Goal: Transaction & Acquisition: Purchase product/service

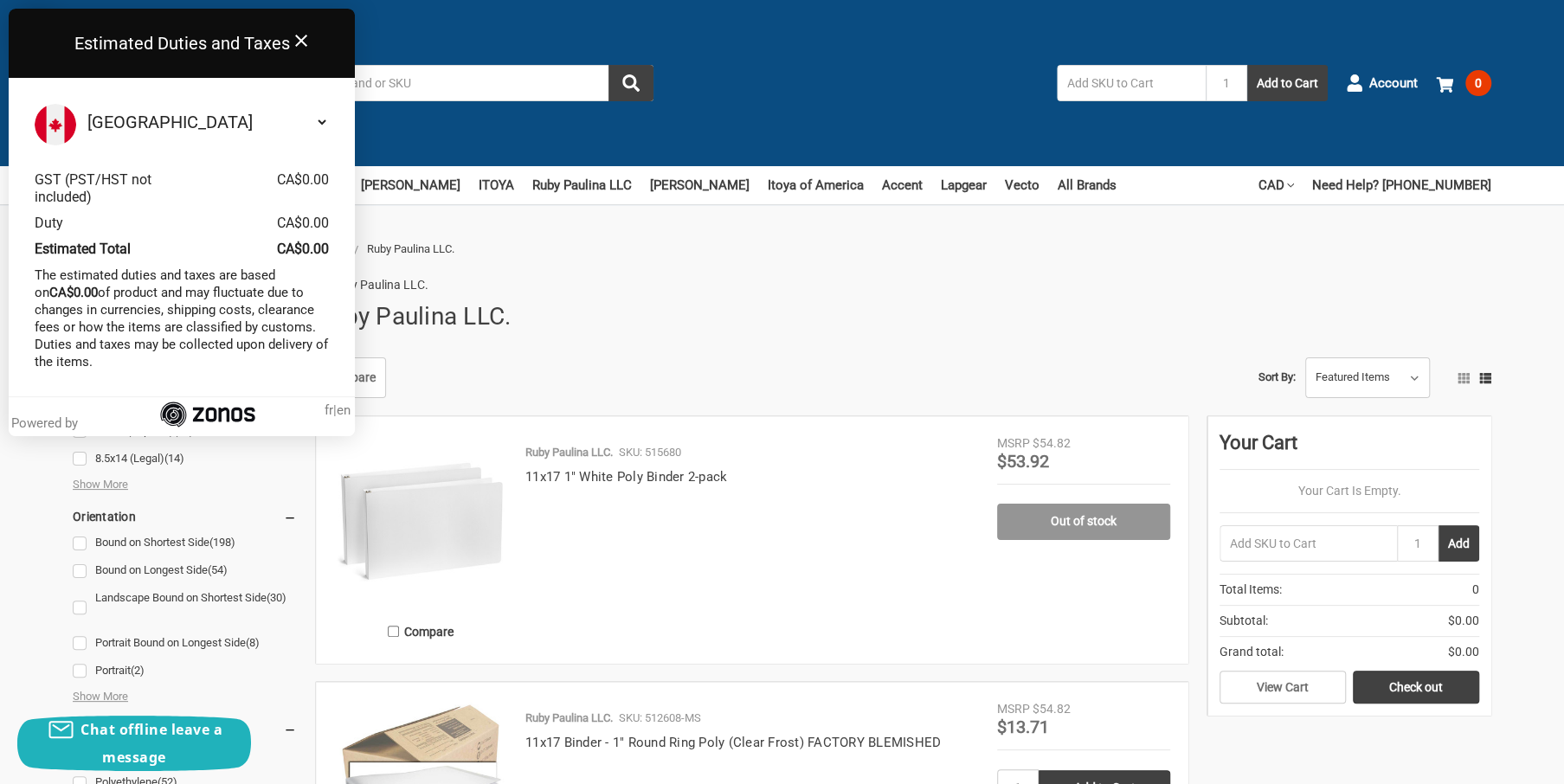
click at [300, 40] on icon at bounding box center [301, 40] width 12 height 12
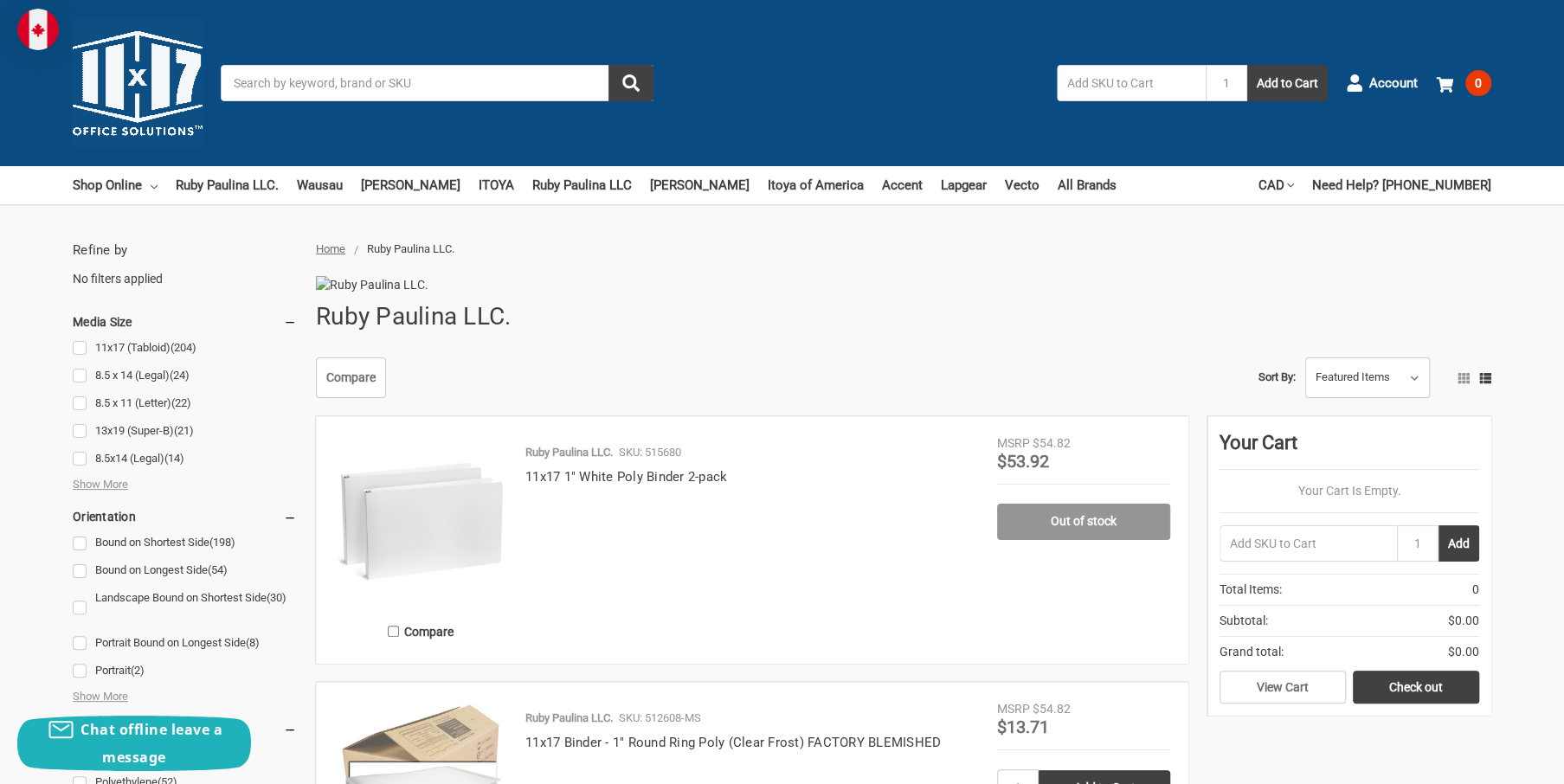
click at [244, 83] on input "Search" at bounding box center [437, 83] width 433 height 36
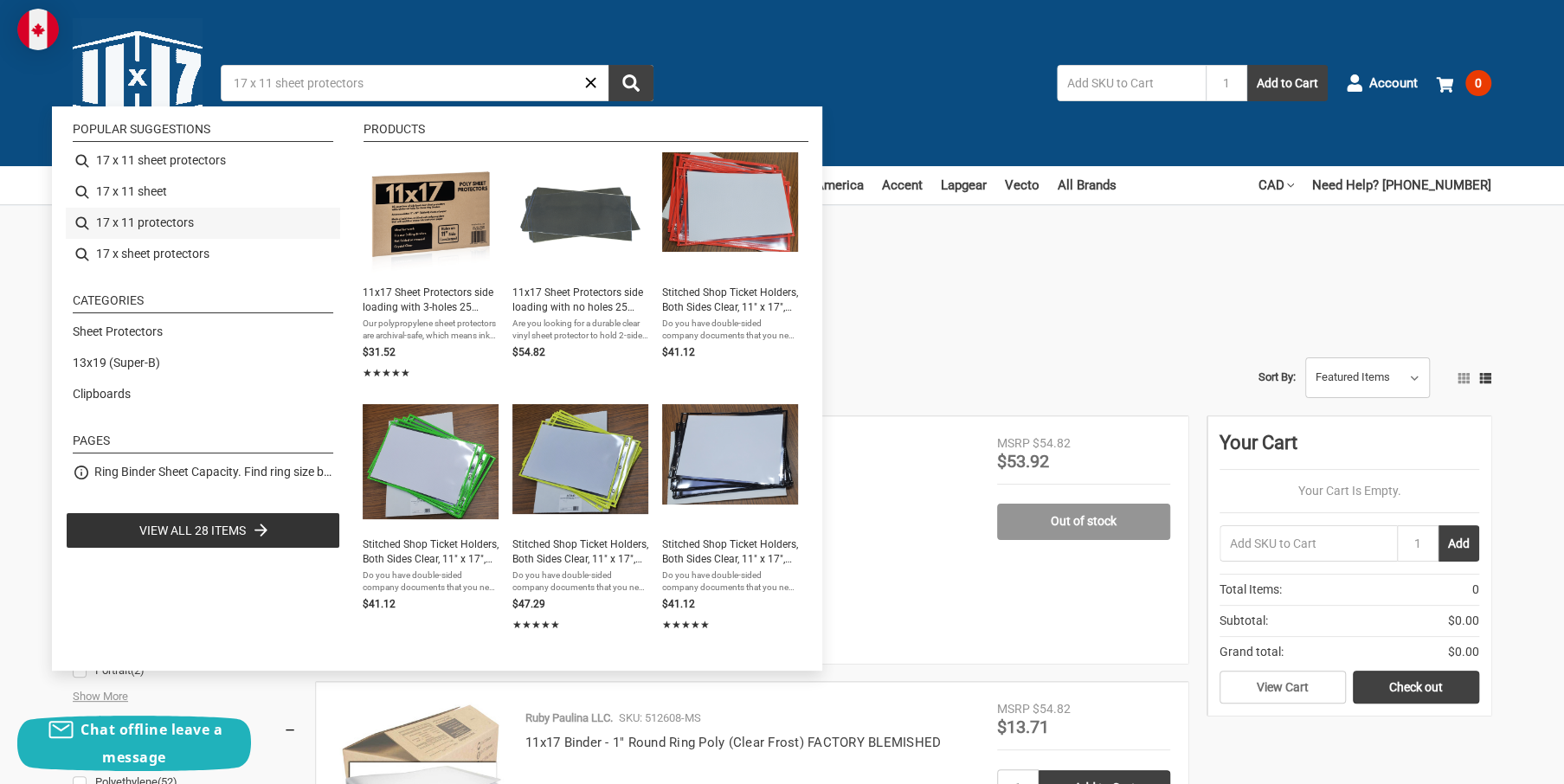
click at [171, 225] on li "17 x 11 protectors" at bounding box center [204, 223] width 275 height 31
type input "17 x 11 protectors"
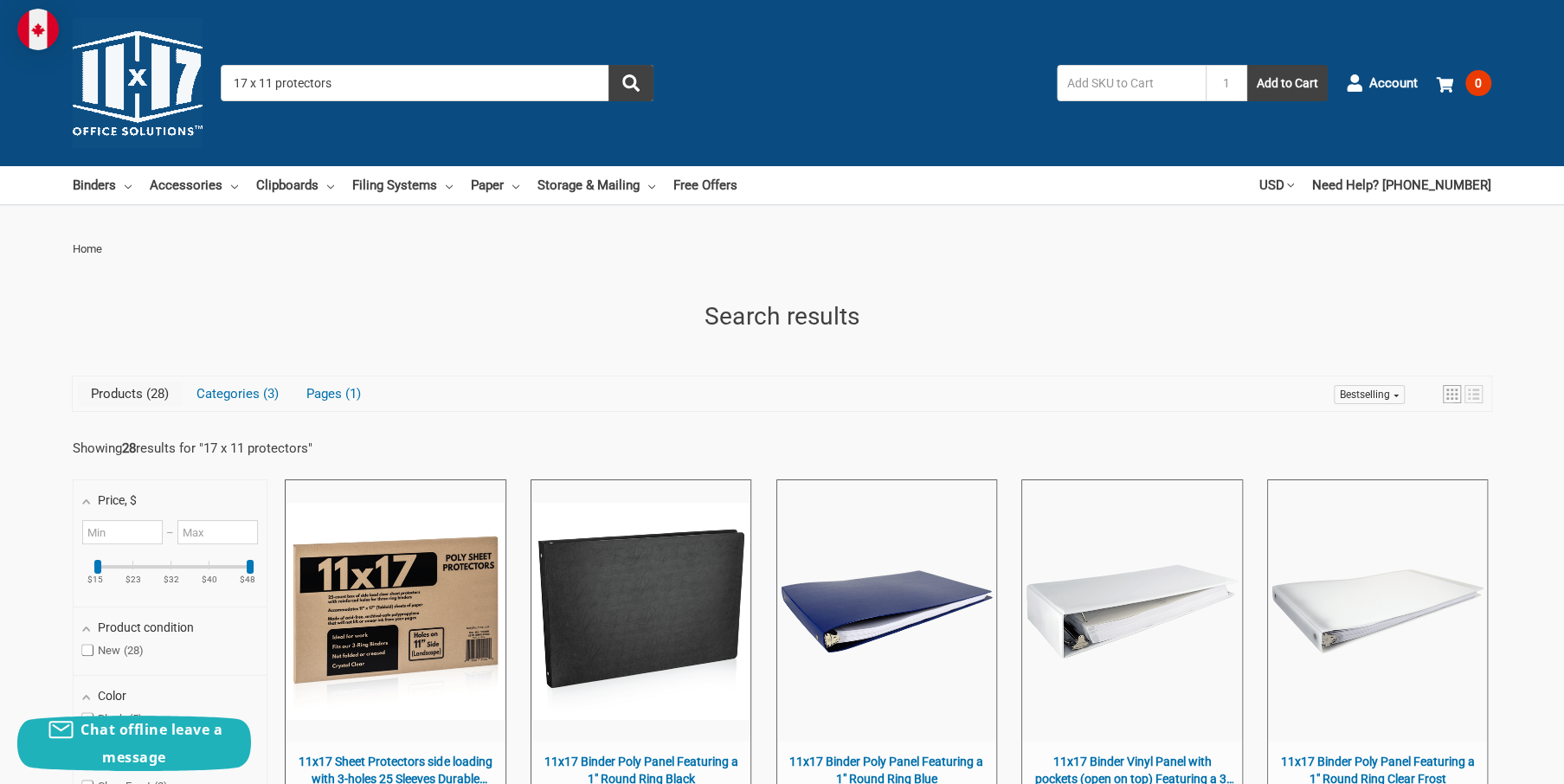
click at [251, 83] on input "17 x 11 protectors" at bounding box center [437, 83] width 433 height 36
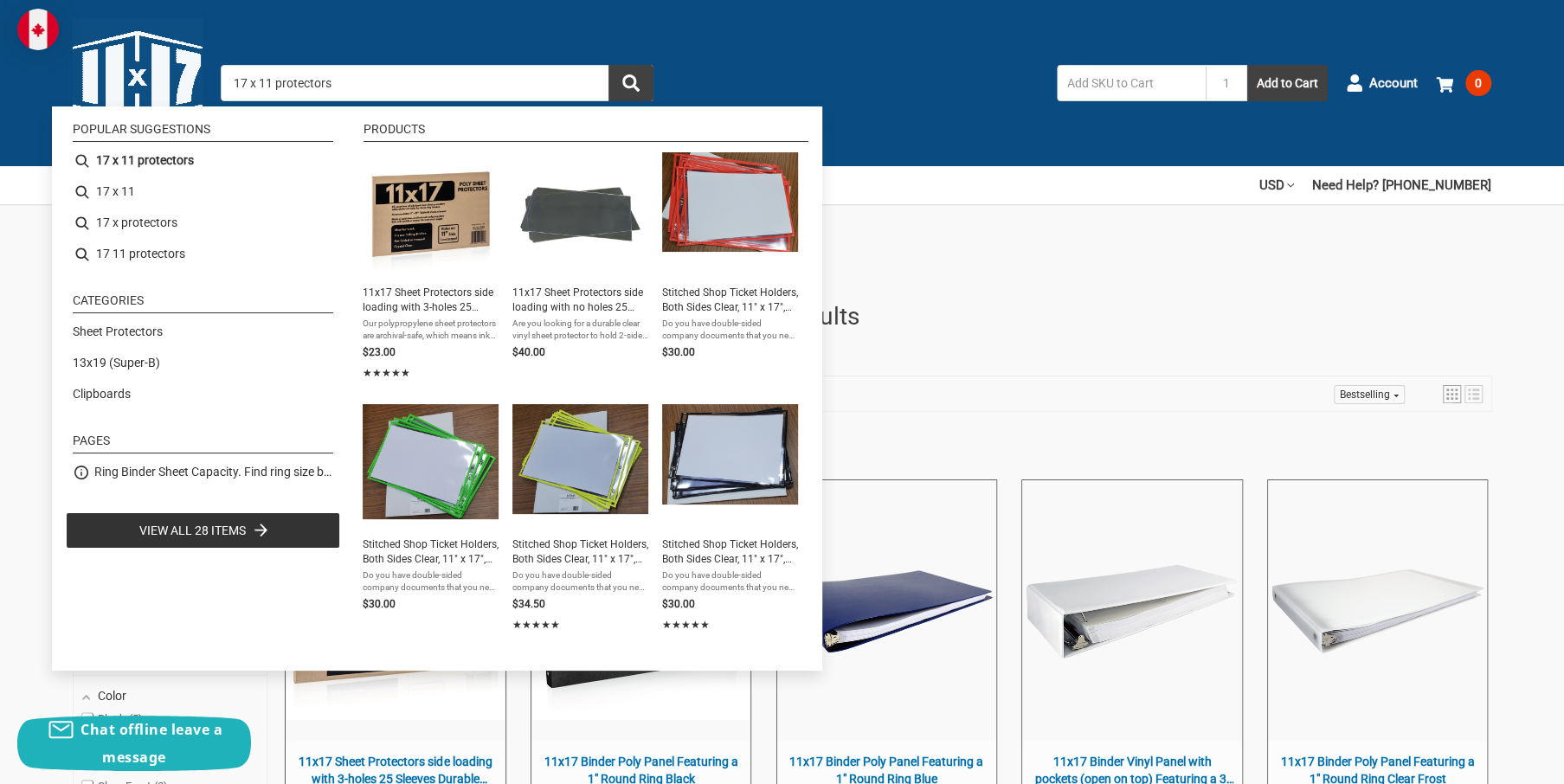
click at [338, 86] on input "17 x 11 protectors" at bounding box center [437, 83] width 433 height 36
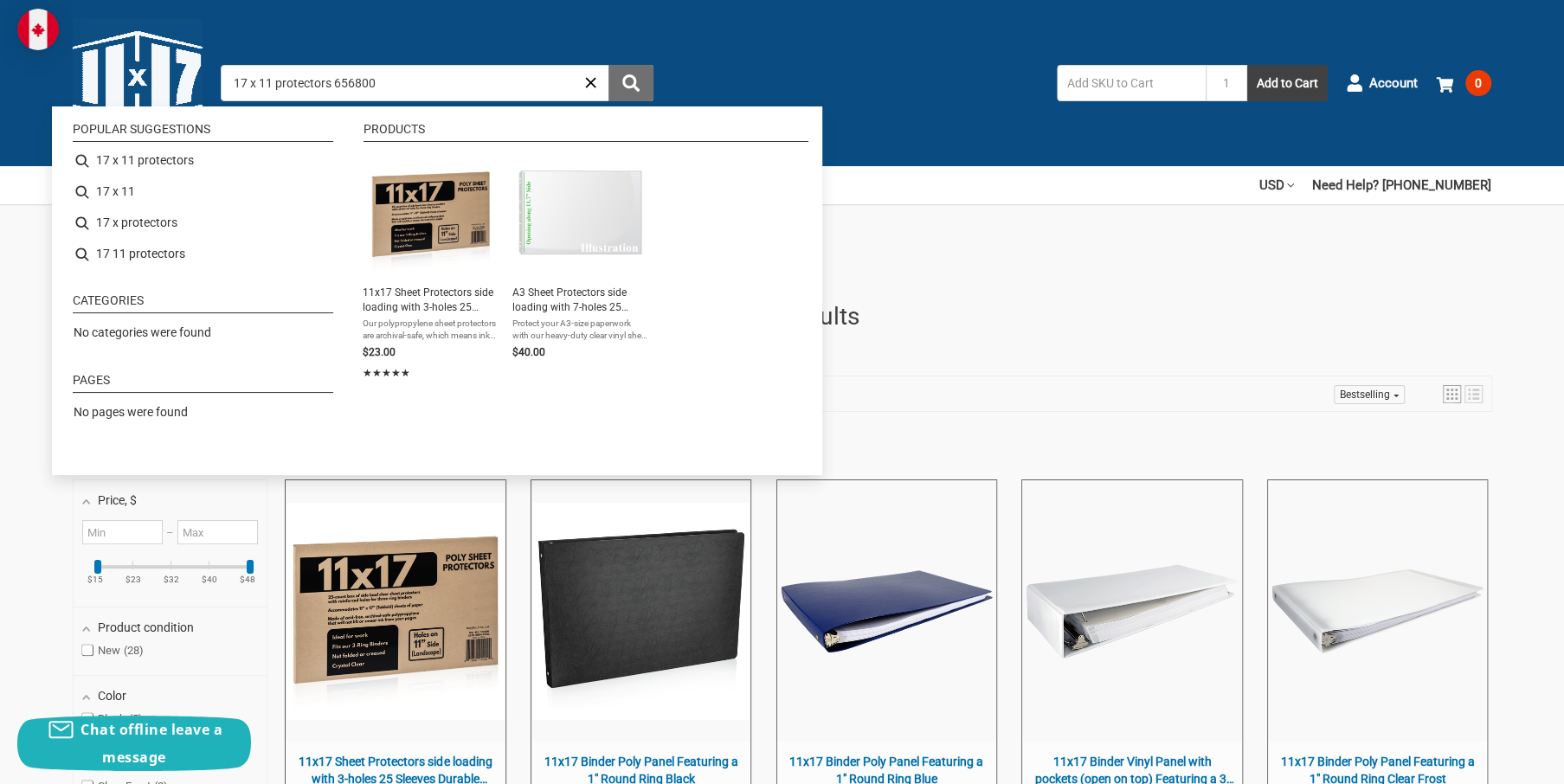
type input "17 x 11 protectors 656800"
click at [631, 88] on icon "submit" at bounding box center [631, 83] width 17 height 17
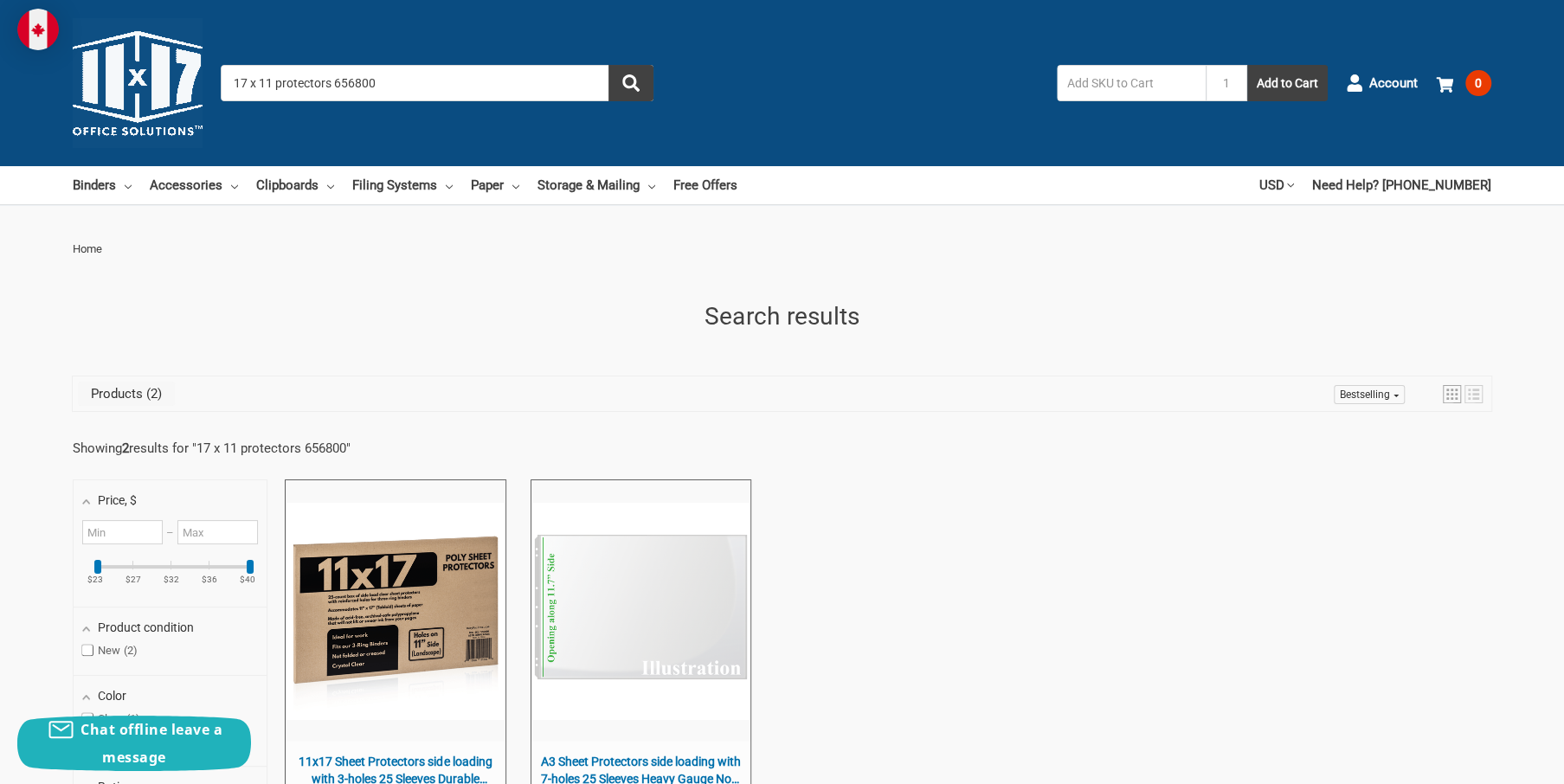
drag, startPoint x: 235, startPoint y: 84, endPoint x: 339, endPoint y: 85, distance: 104.0
click at [339, 85] on input "17 x 11 protectors 656800" at bounding box center [437, 83] width 433 height 36
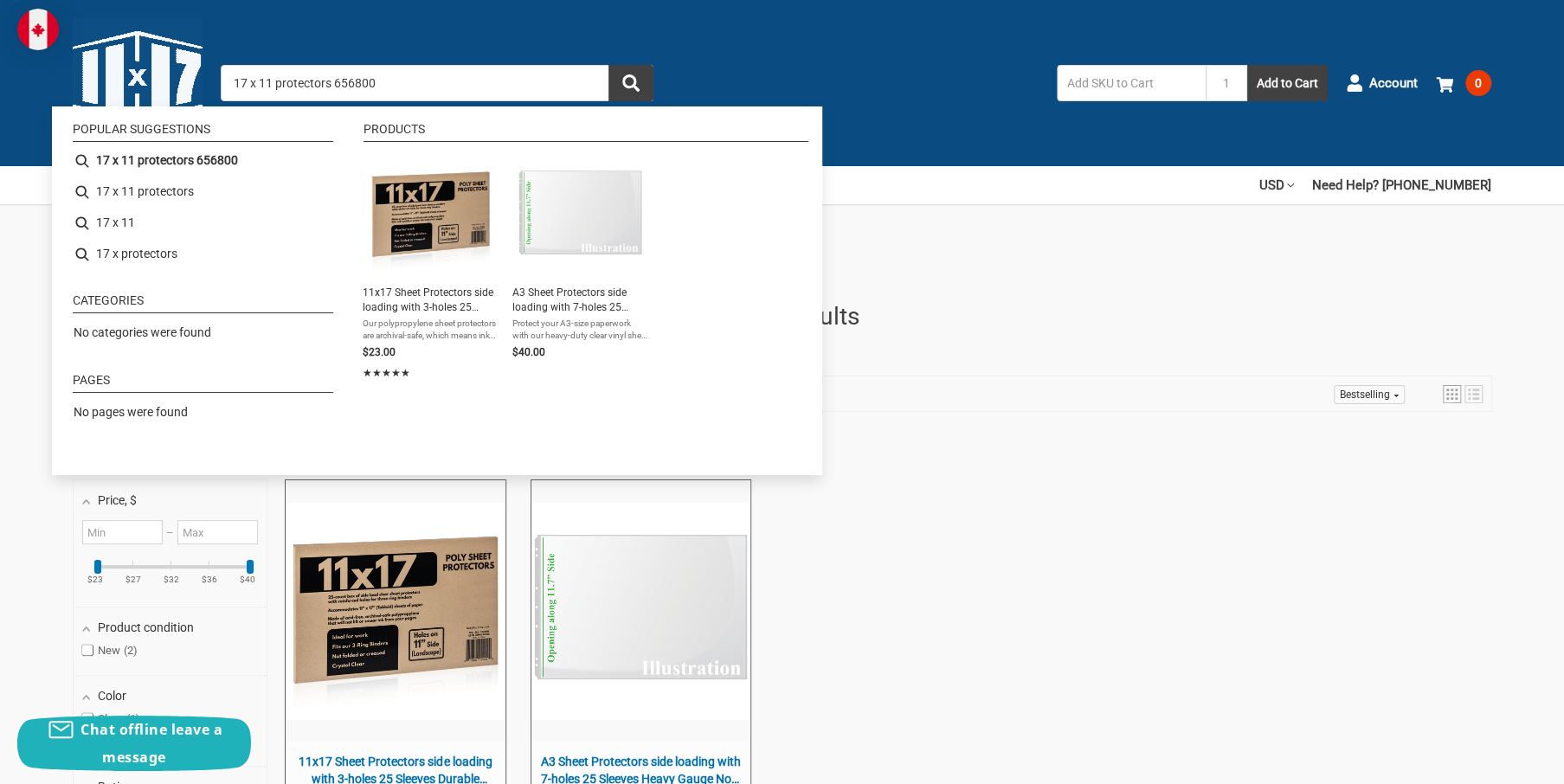
click at [329, 83] on input "17 x 11 protectors 656800" at bounding box center [437, 83] width 433 height 36
drag, startPoint x: 327, startPoint y: 82, endPoint x: 200, endPoint y: 82, distance: 127.0
click at [223, 81] on input "17 x 11 protectors 656800" at bounding box center [437, 83] width 433 height 36
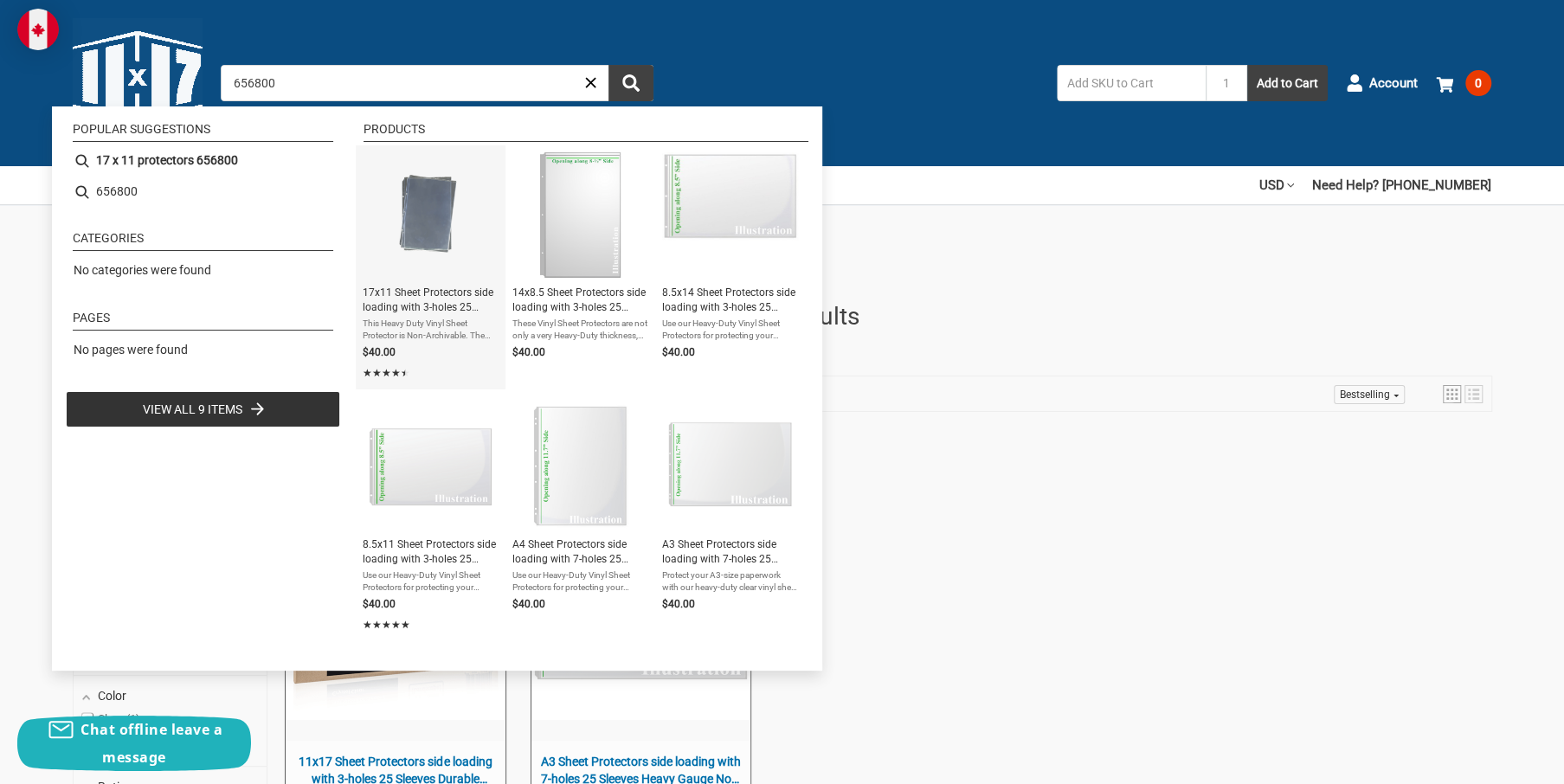
type input "656800"
click at [423, 329] on span "This Heavy Duty Vinyl Sheet Protector is Non-Archivable. The protectors are not…" at bounding box center [431, 329] width 136 height 24
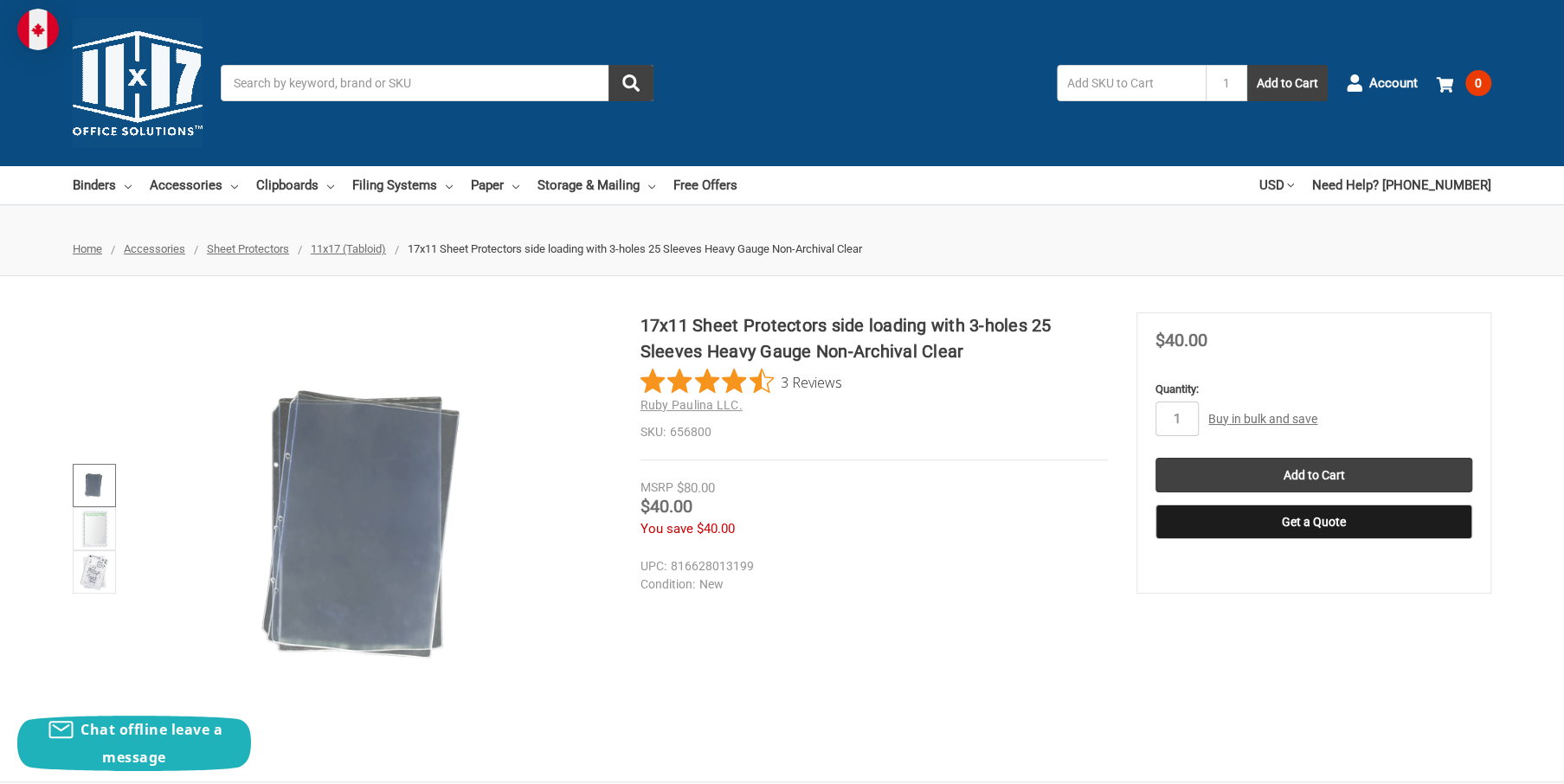
click at [100, 485] on img at bounding box center [94, 486] width 38 height 38
click at [107, 524] on img at bounding box center [94, 529] width 28 height 38
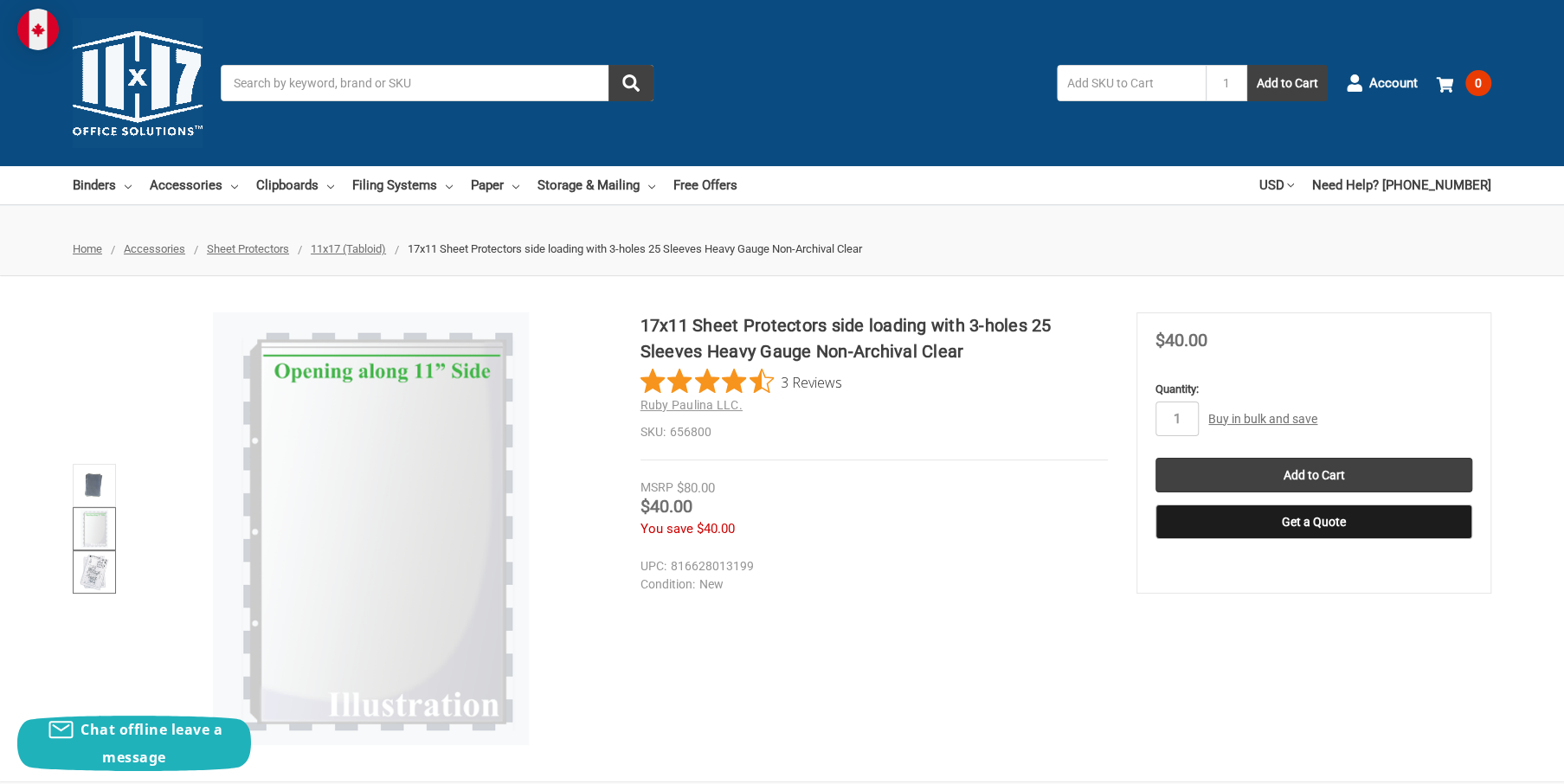
click at [92, 564] on img at bounding box center [94, 572] width 38 height 38
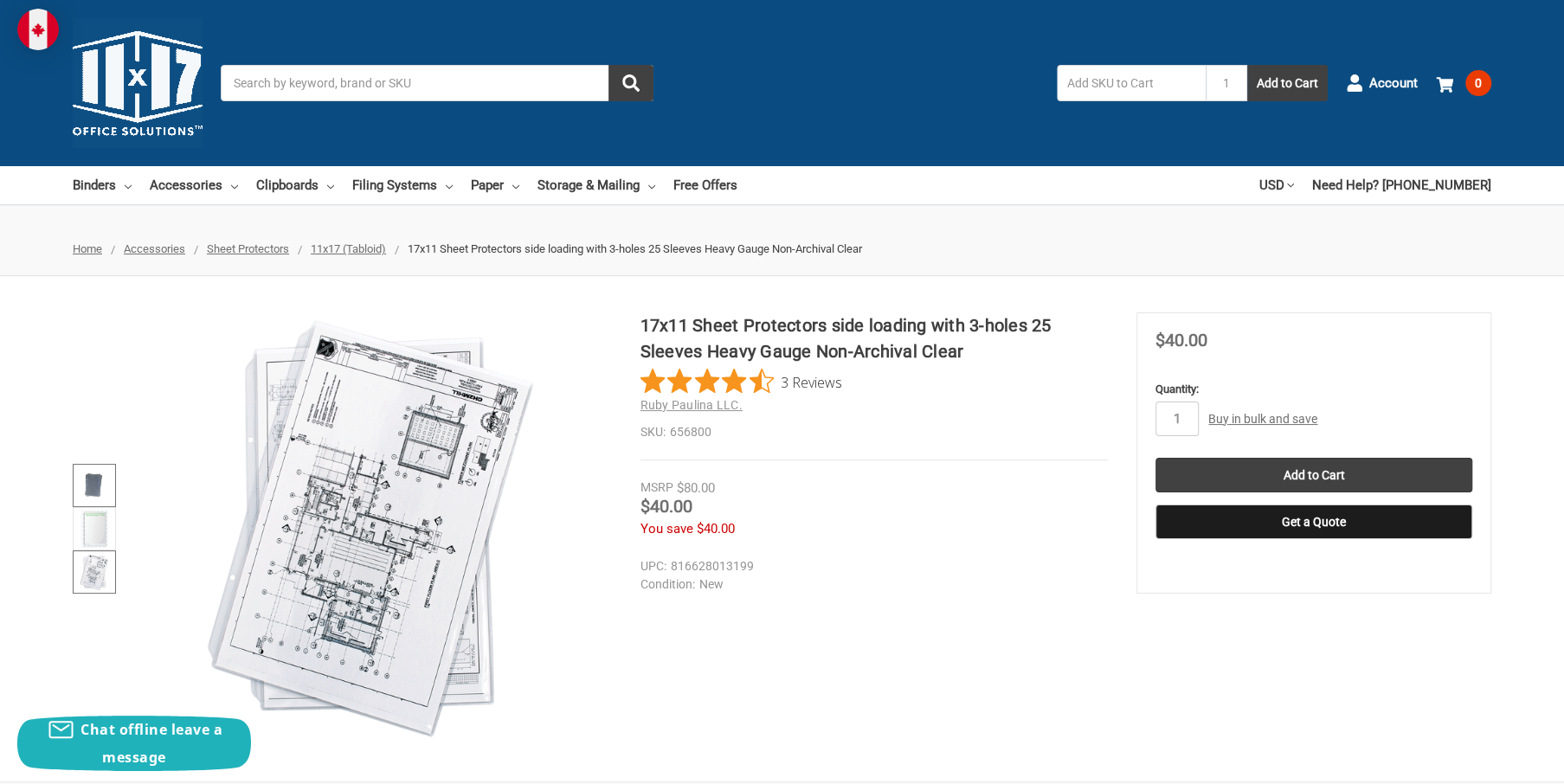
click at [101, 486] on img at bounding box center [94, 486] width 38 height 38
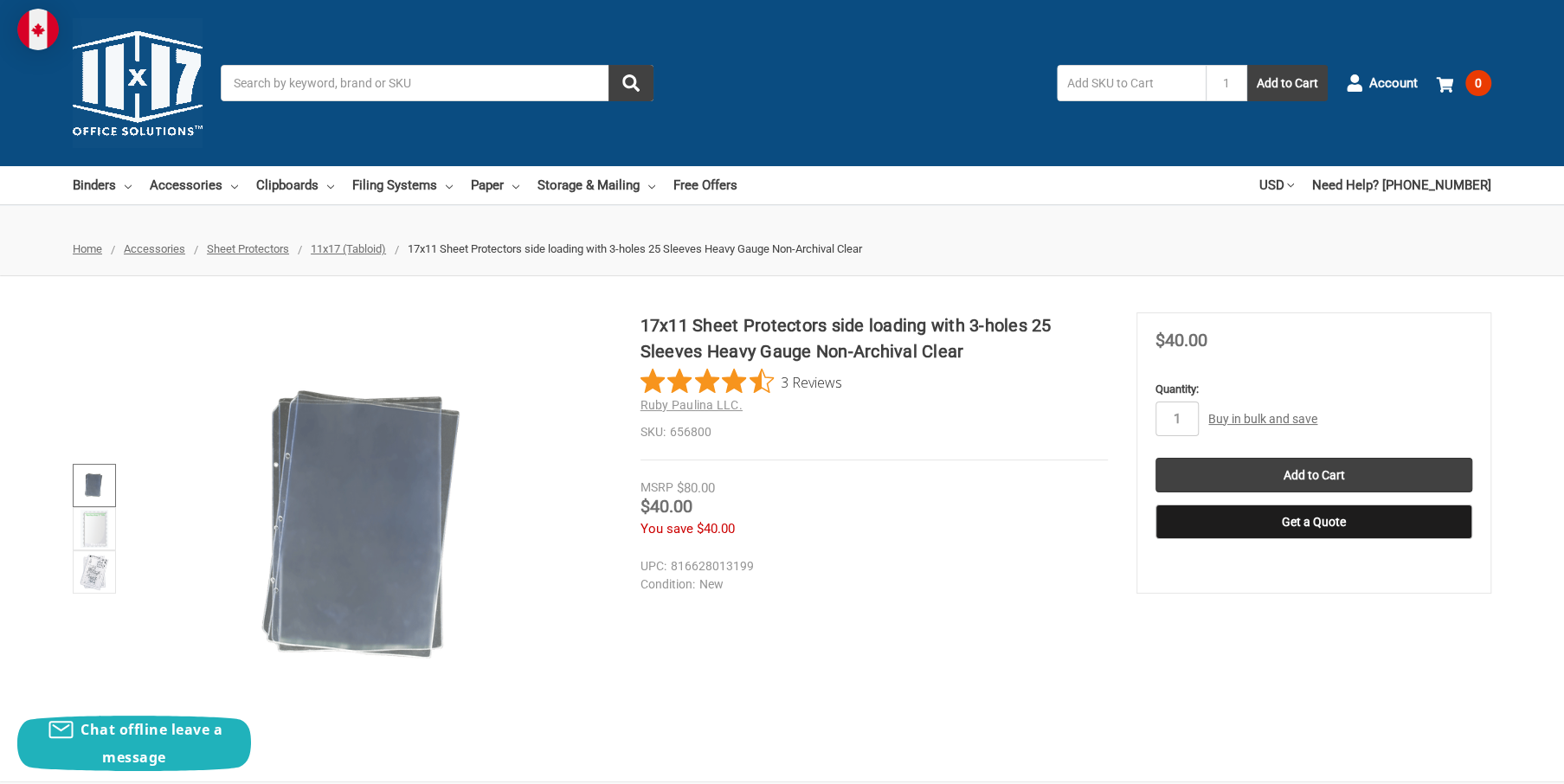
click at [827, 714] on div "17x11 Sheet Protectors side loading with 3-holes 25 Sleeves Heavy Gauge Non-Arc…" at bounding box center [782, 528] width 1564 height 433
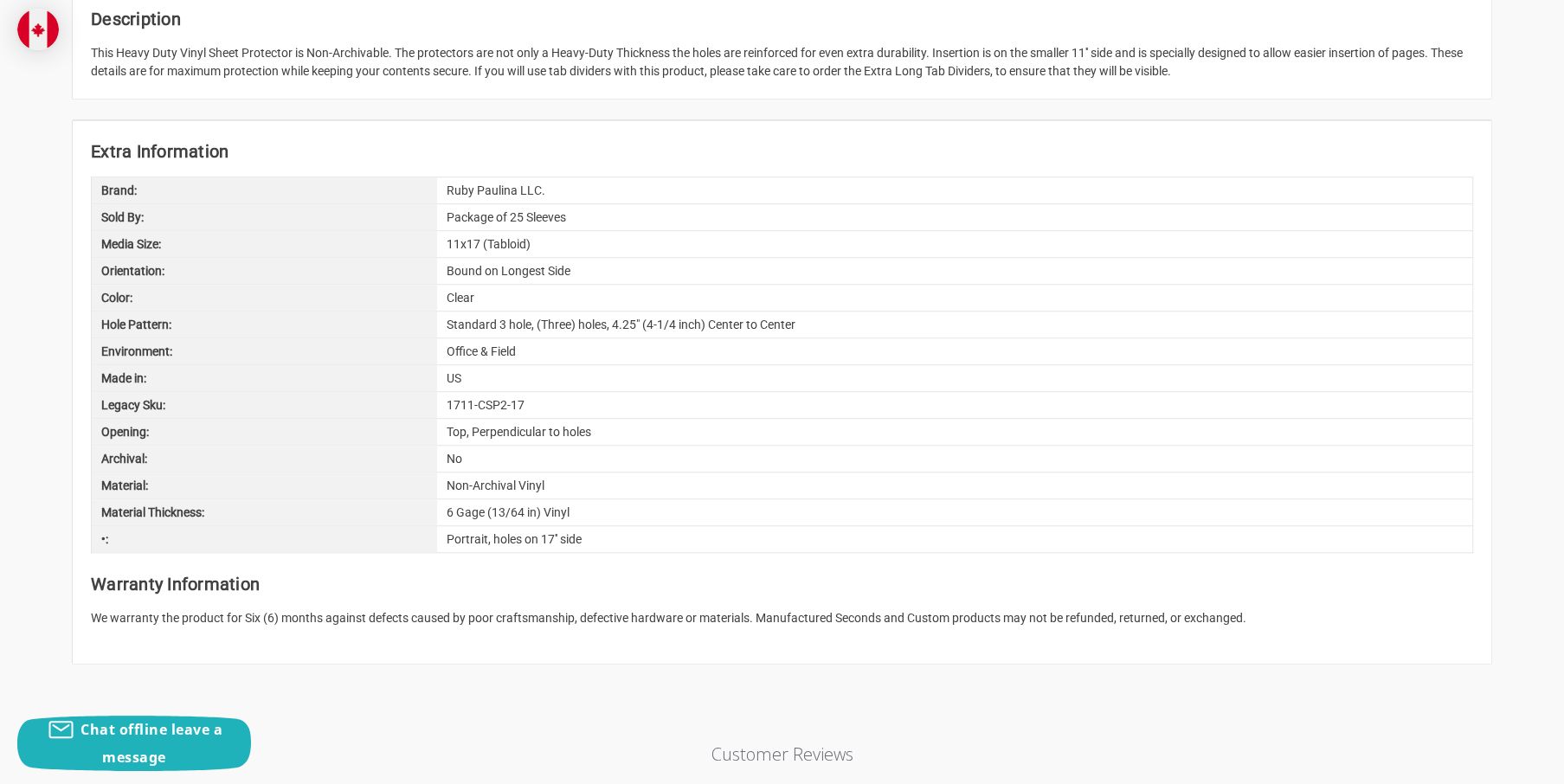
scroll to position [952, 0]
